Goal: Transaction & Acquisition: Purchase product/service

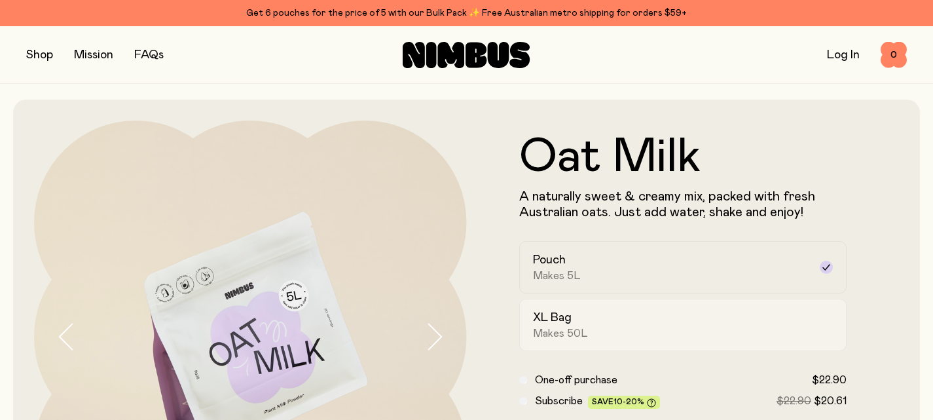
scroll to position [130, 0]
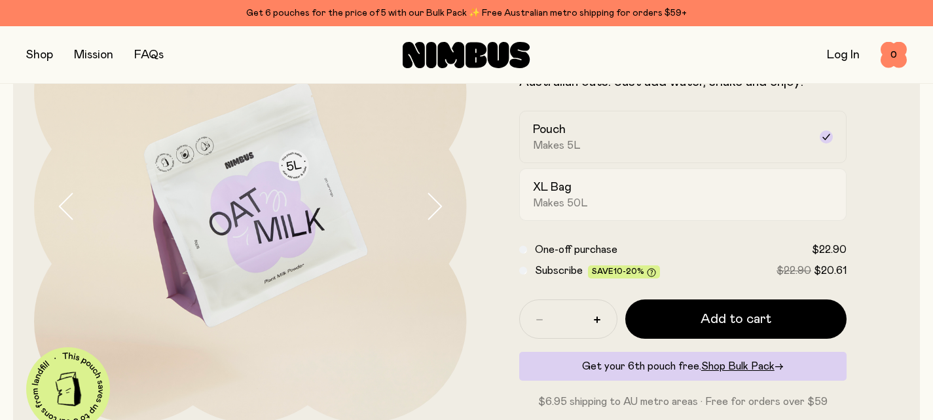
click at [577, 213] on label "XL Bag Makes 50L" at bounding box center [683, 194] width 328 height 52
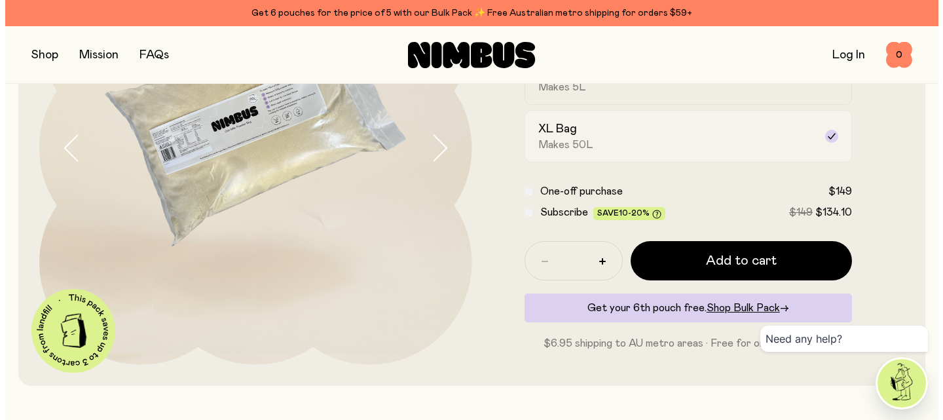
scroll to position [191, 0]
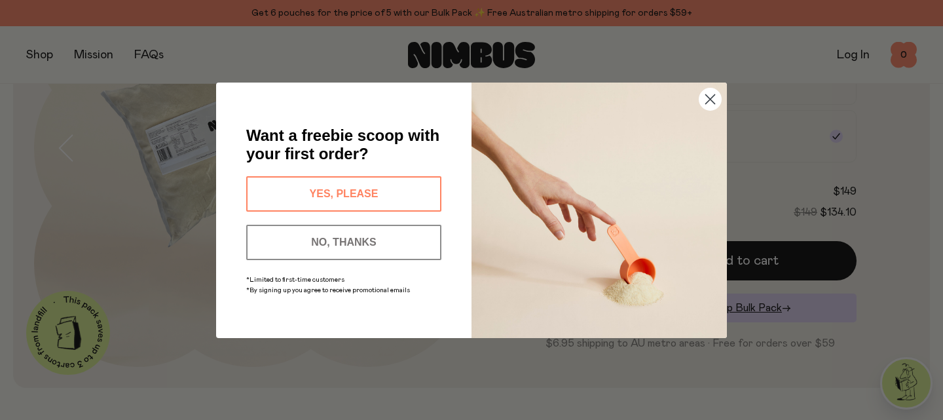
click at [408, 183] on button "YES, PLEASE" at bounding box center [343, 193] width 195 height 35
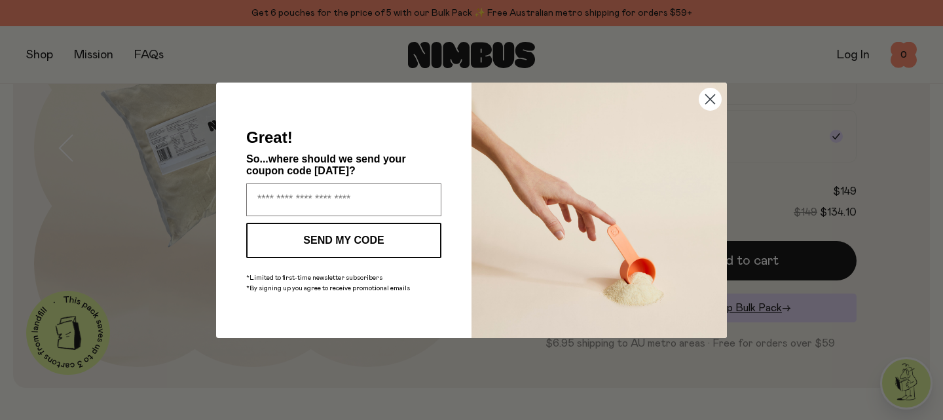
click at [336, 177] on div "So...where should we send your coupon code [DATE]?" at bounding box center [343, 168] width 203 height 30
click at [332, 183] on input "Enter your email address" at bounding box center [343, 199] width 195 height 33
click at [333, 194] on input "**********" at bounding box center [343, 199] width 195 height 33
type input "**********"
click at [357, 235] on button "SEND MY CODE" at bounding box center [343, 240] width 195 height 35
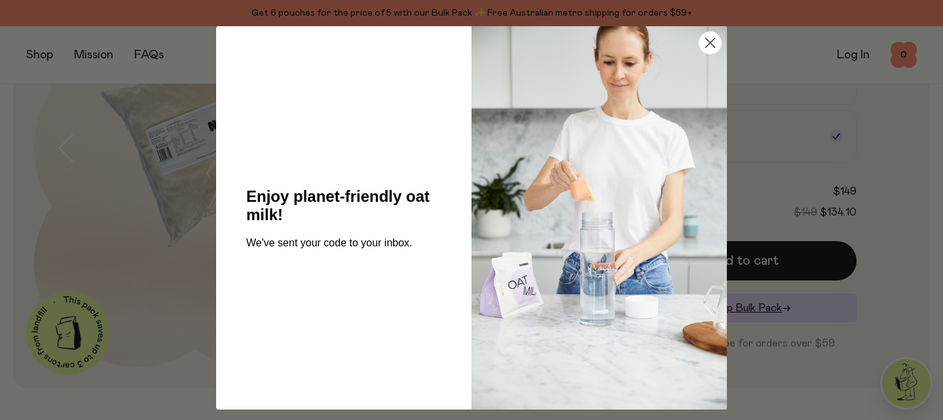
click at [707, 44] on icon "Close dialog" at bounding box center [710, 43] width 9 height 9
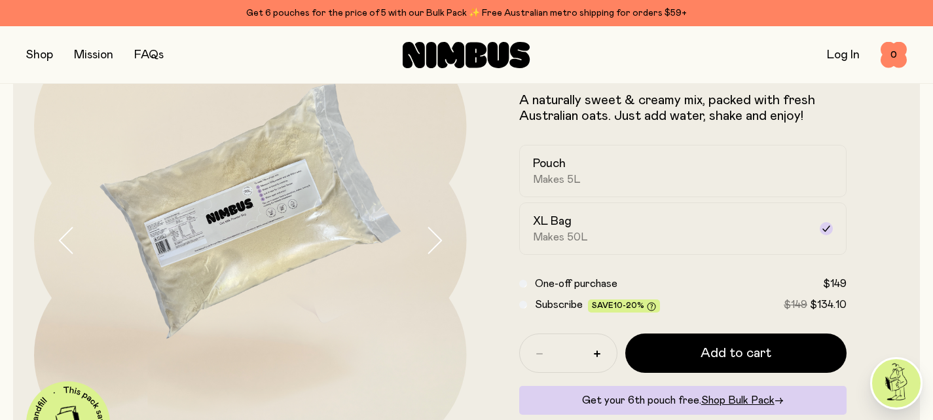
scroll to position [96, 0]
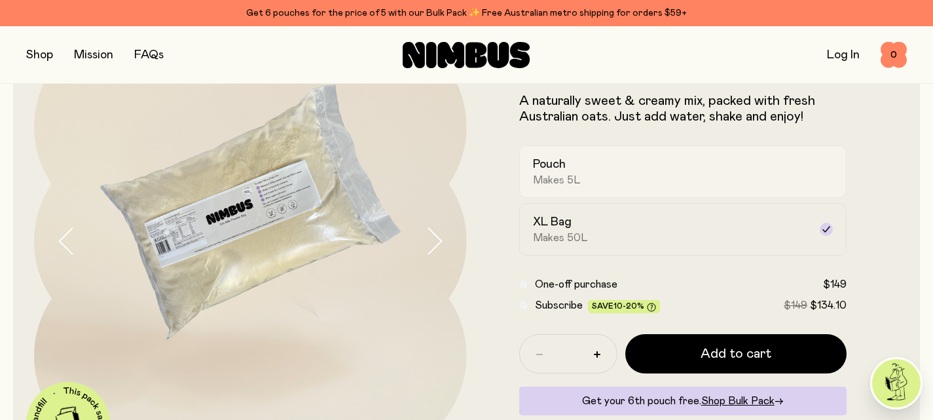
click at [664, 178] on div "Pouch Makes 5L" at bounding box center [671, 172] width 277 height 30
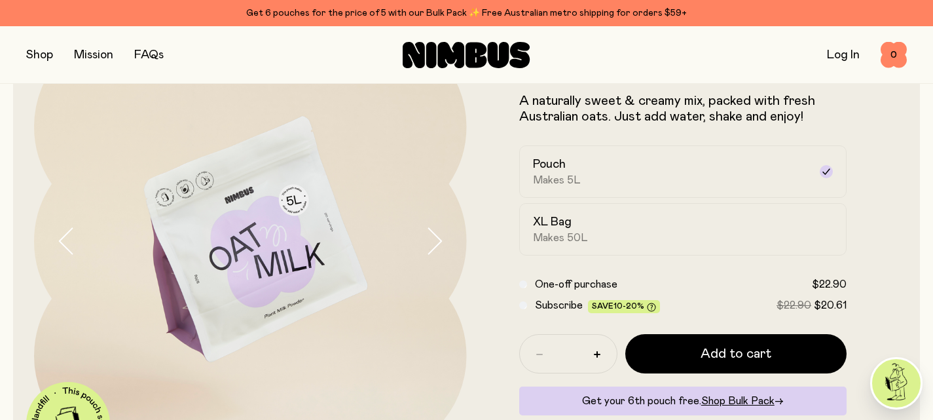
click at [626, 198] on div "Pouch Makes 5L XL Bag Makes 50L" at bounding box center [683, 200] width 328 height 110
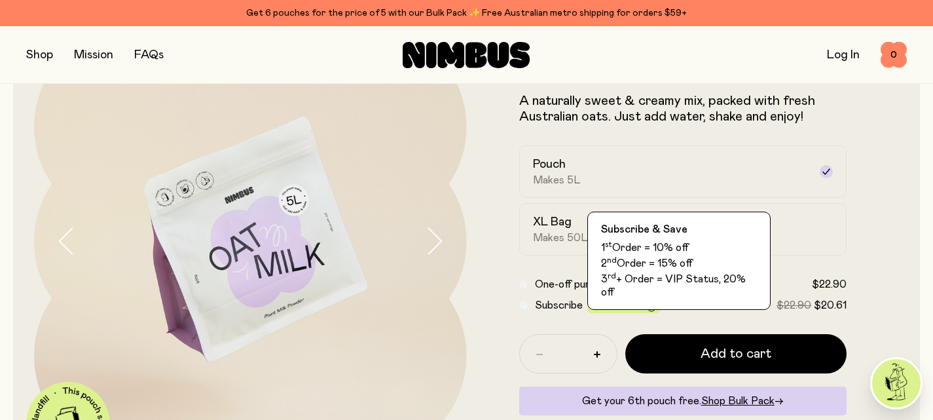
click at [647, 306] on icon at bounding box center [651, 307] width 9 height 9
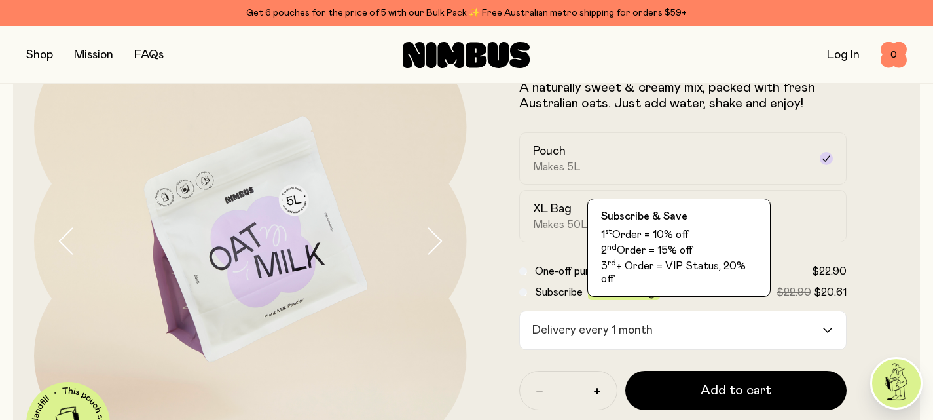
click at [647, 294] on icon at bounding box center [651, 293] width 9 height 9
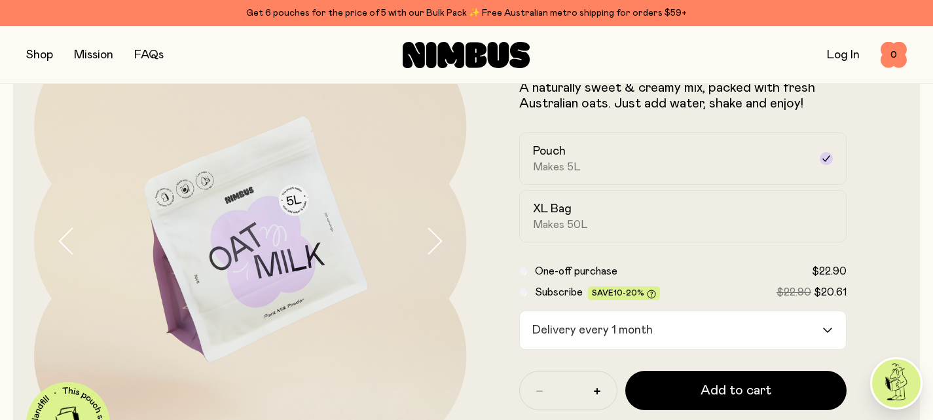
click at [647, 294] on icon at bounding box center [651, 293] width 9 height 9
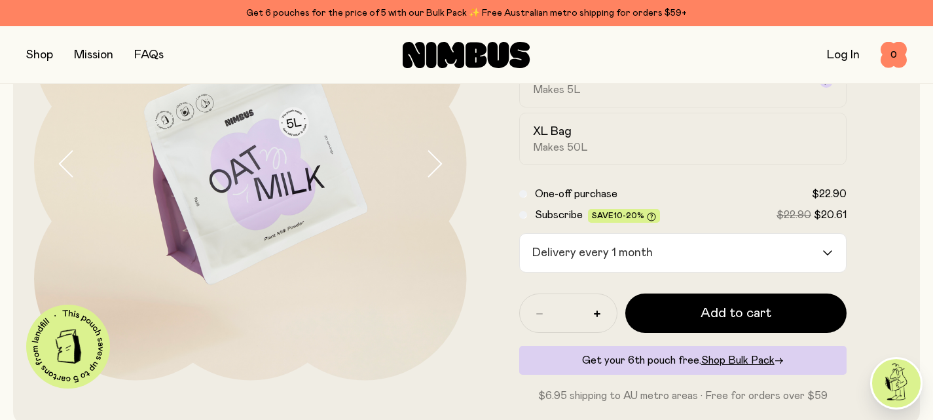
scroll to position [174, 0]
click at [652, 153] on label "XL Bag Makes 50L" at bounding box center [683, 138] width 328 height 52
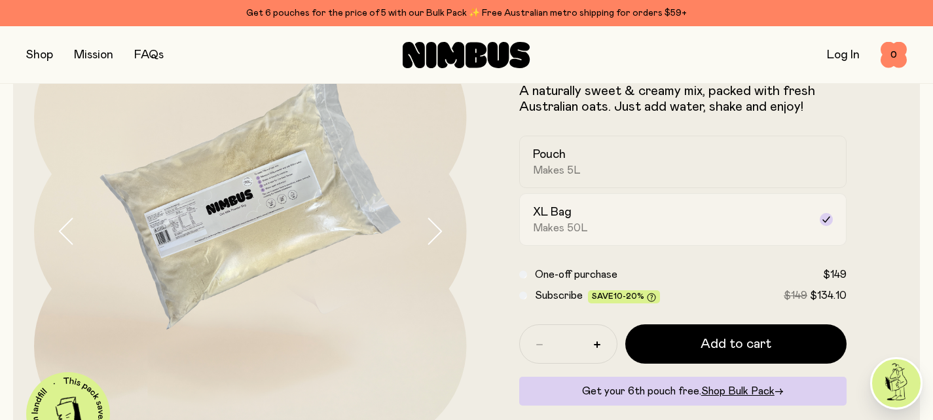
scroll to position [98, 0]
